Goal: Check status

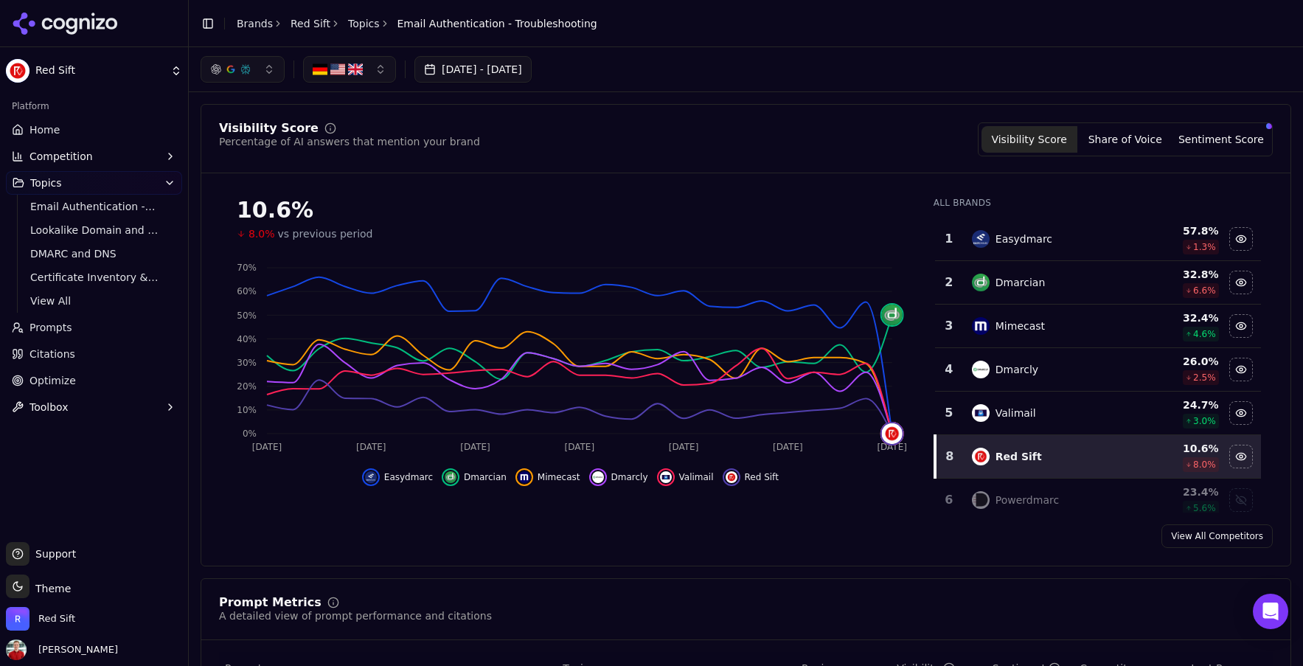
click at [484, 76] on button "[DATE] - [DATE]" at bounding box center [472, 69] width 117 height 27
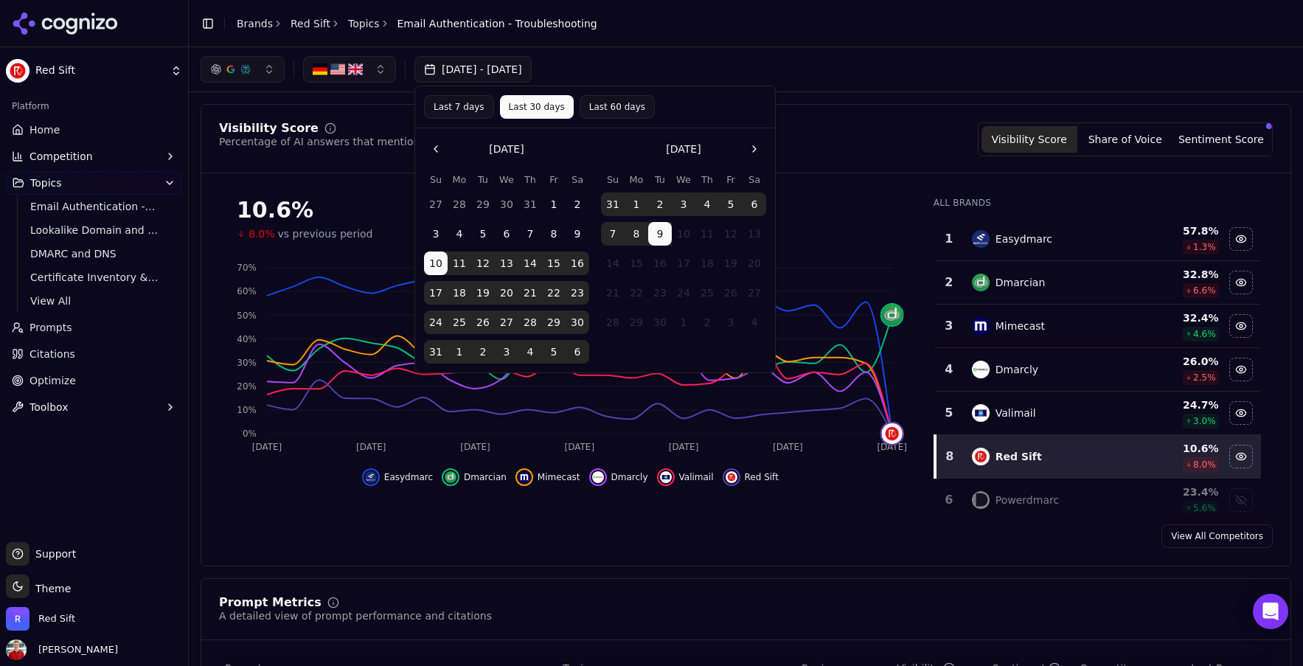
click at [465, 106] on button "Last 7 days" at bounding box center [459, 107] width 70 height 24
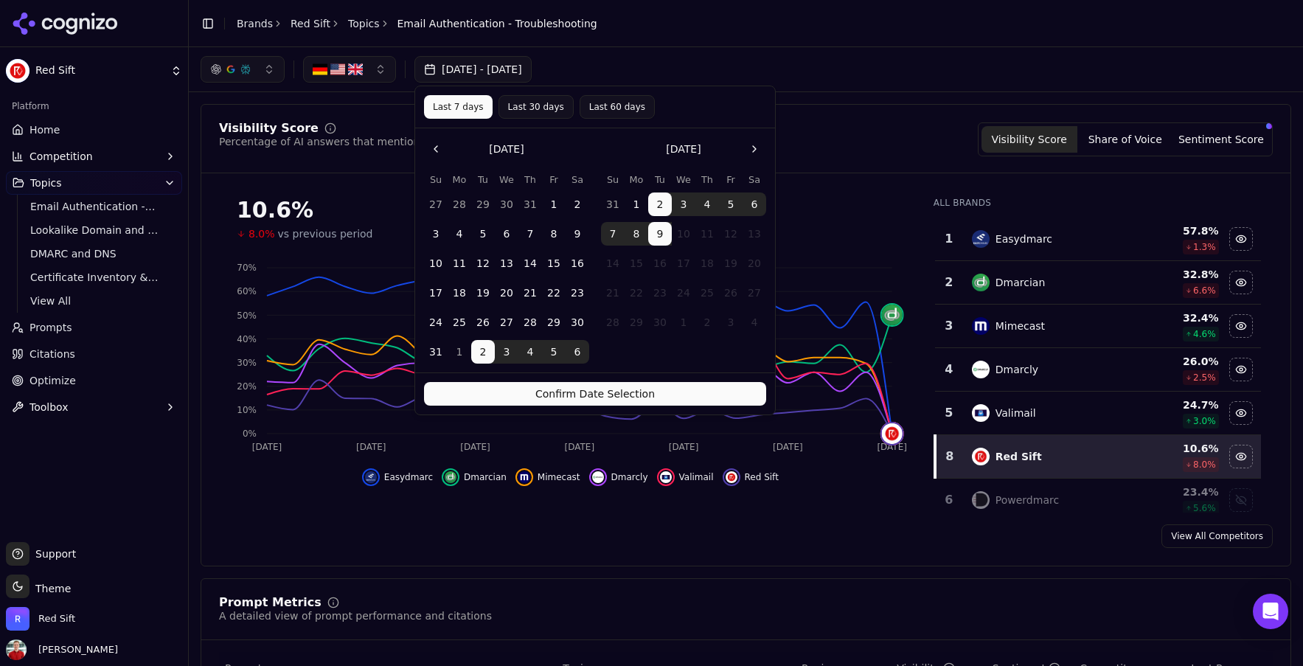
click at [566, 387] on button "Confirm Date Selection" at bounding box center [595, 394] width 342 height 24
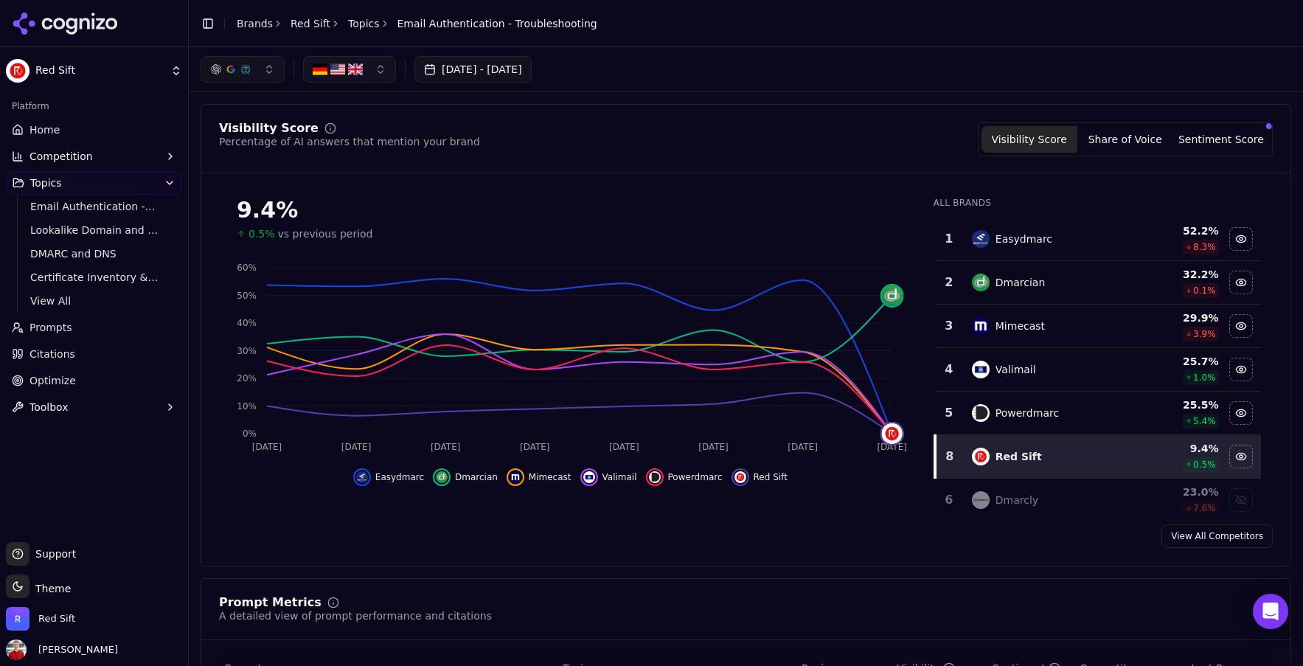
click at [380, 26] on icon "breadcrumb" at bounding box center [385, 23] width 10 height 10
click at [352, 21] on link "Topics" at bounding box center [364, 23] width 32 height 15
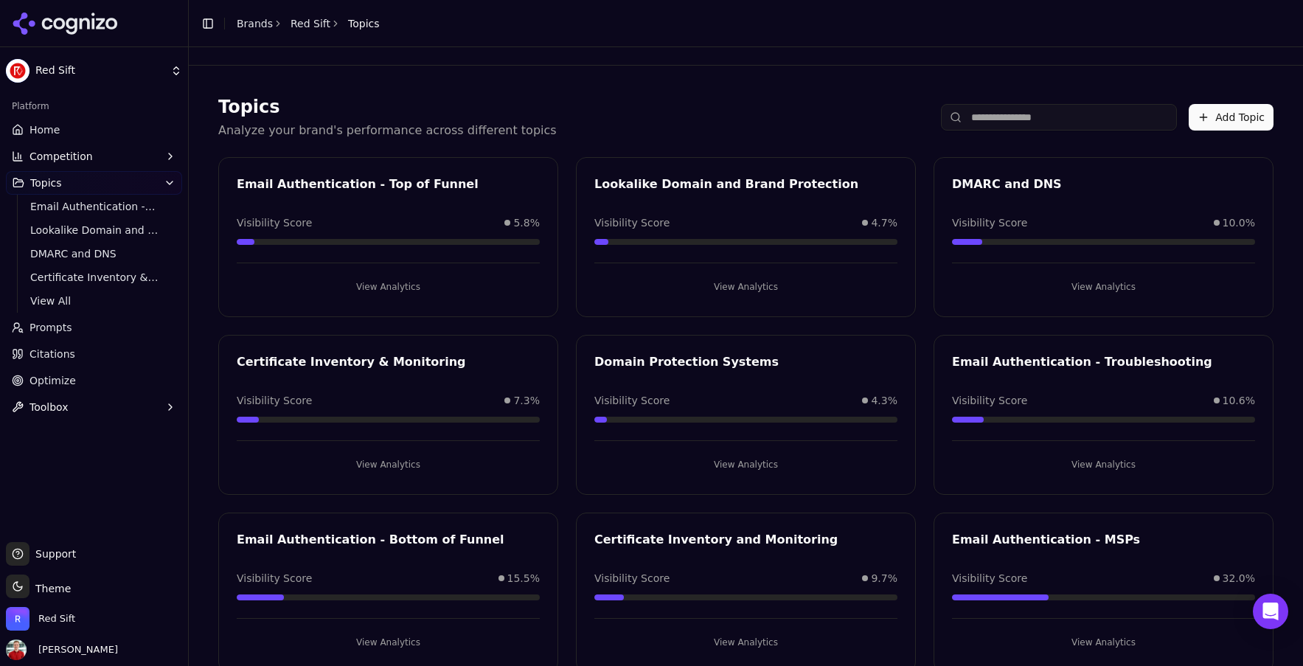
scroll to position [36, 0]
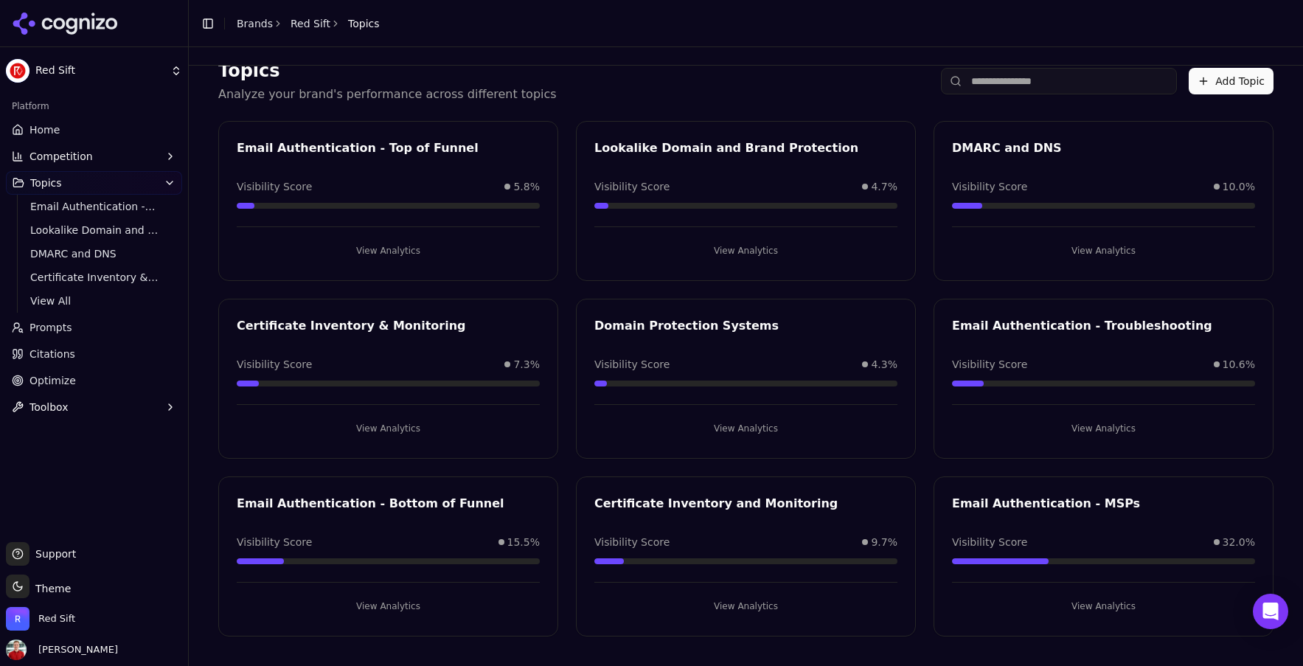
click at [403, 608] on button "View Analytics" at bounding box center [388, 606] width 303 height 24
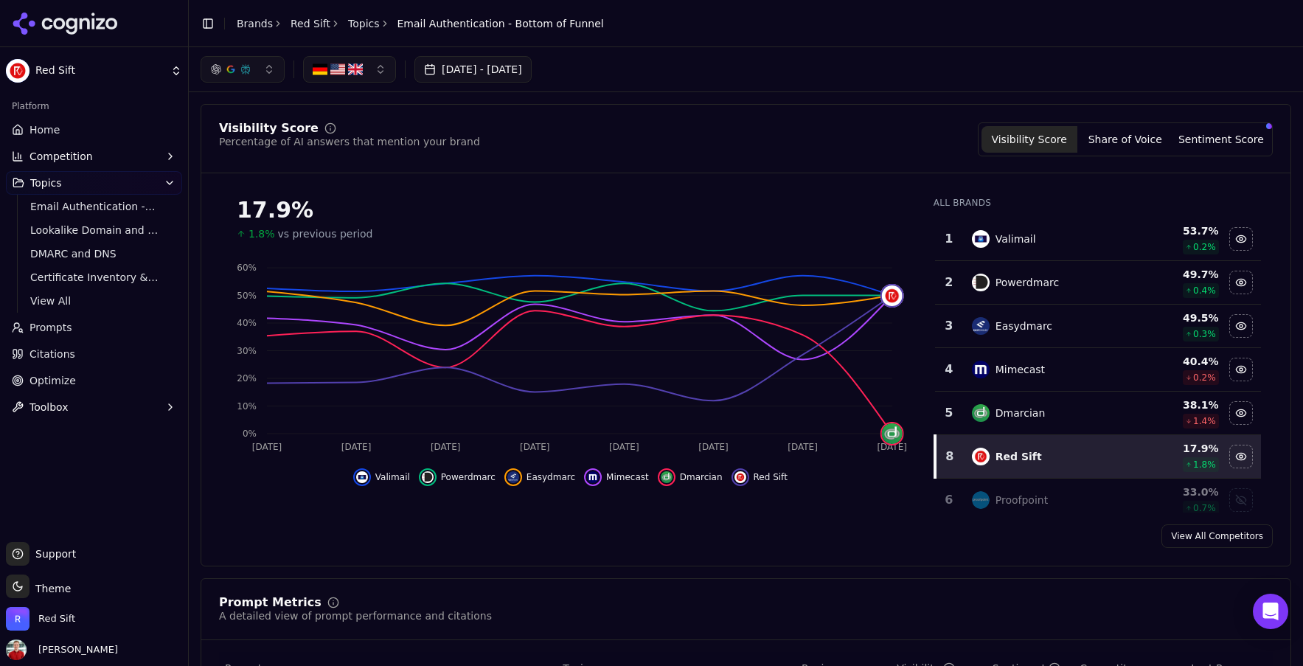
click at [494, 66] on button "[DATE] - [DATE]" at bounding box center [472, 69] width 117 height 27
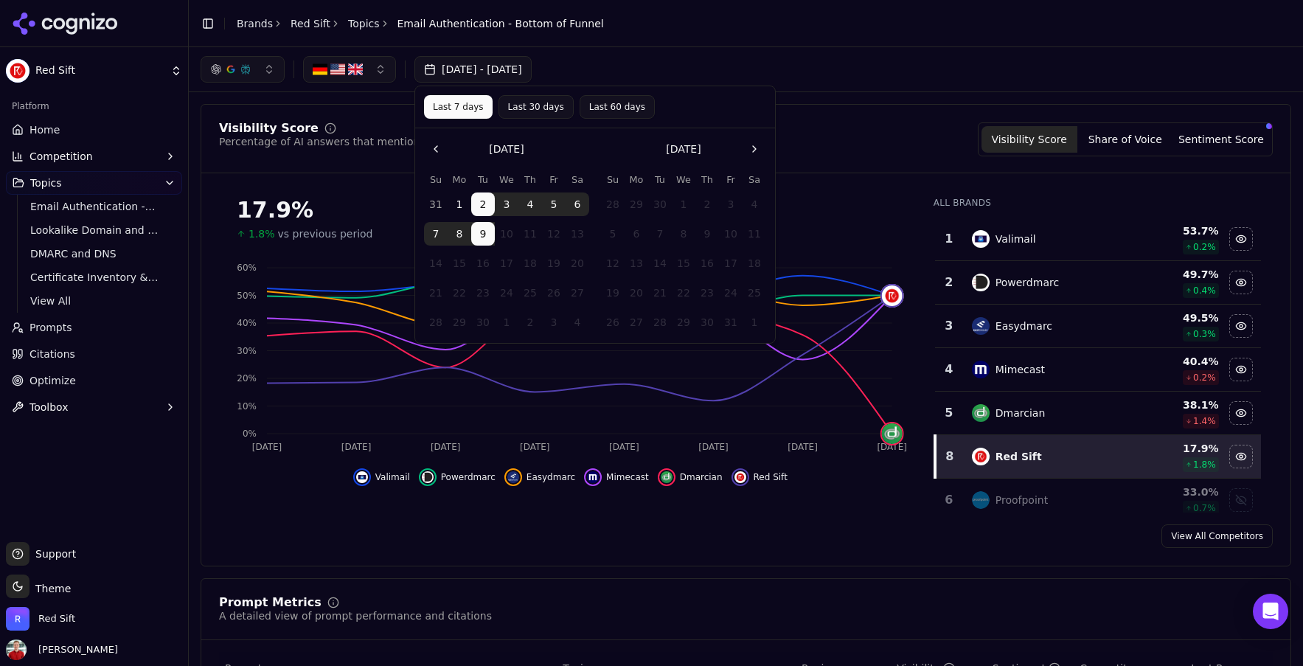
click at [755, 72] on div "[DATE] - [DATE]" at bounding box center [746, 69] width 1091 height 27
